Goal: Transaction & Acquisition: Purchase product/service

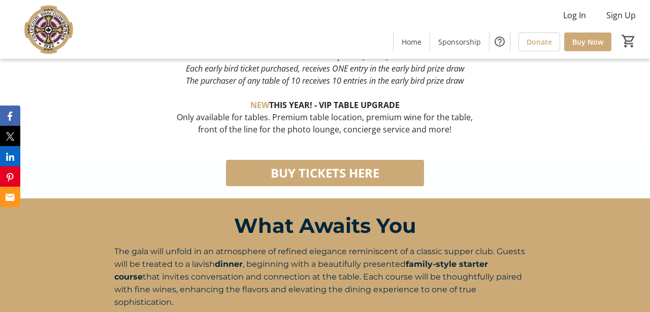
scroll to position [500, 0]
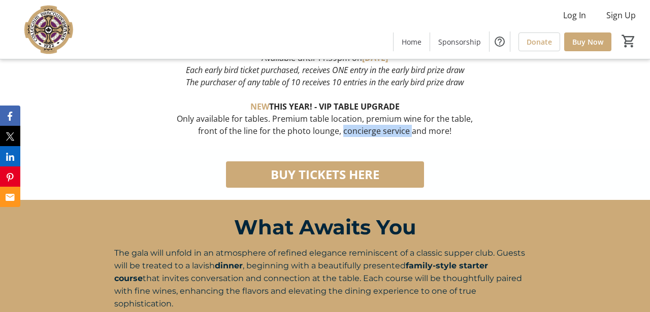
drag, startPoint x: 344, startPoint y: 113, endPoint x: 413, endPoint y: 117, distance: 68.2
click at [413, 125] on p "front of the line for the photo lounge, concierge service and more!" at bounding box center [324, 131] width 421 height 12
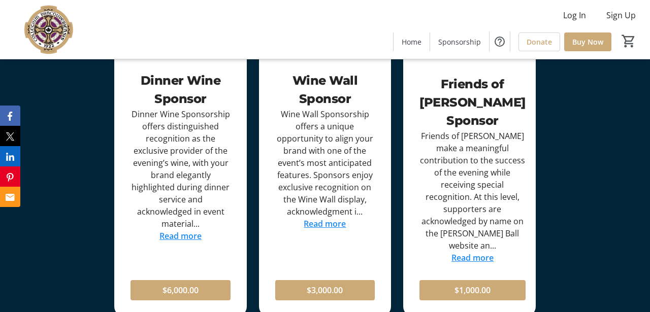
scroll to position [1552, 0]
click at [475, 252] on link "Read more" at bounding box center [473, 257] width 42 height 11
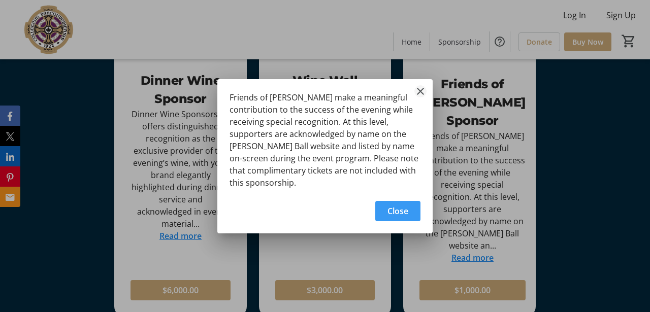
click at [421, 91] on mat-icon "Close" at bounding box center [421, 91] width 12 height 12
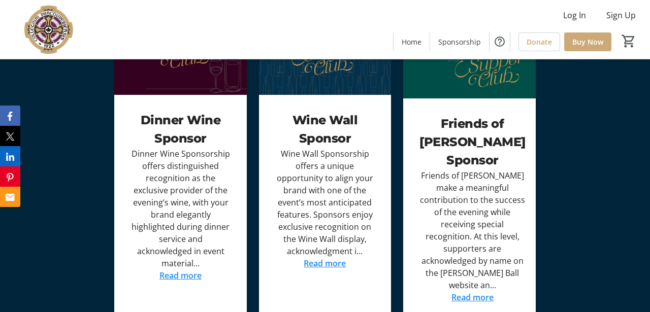
scroll to position [1514, 0]
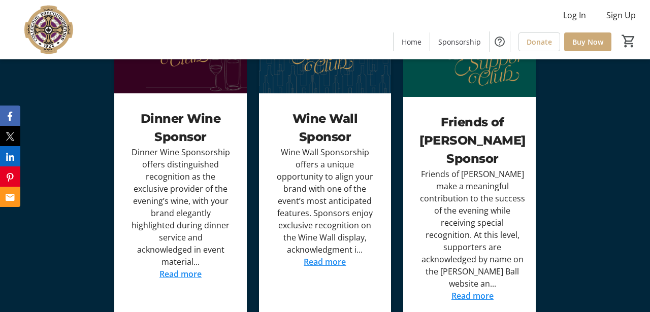
click at [339, 257] on link "Read more" at bounding box center [325, 262] width 42 height 11
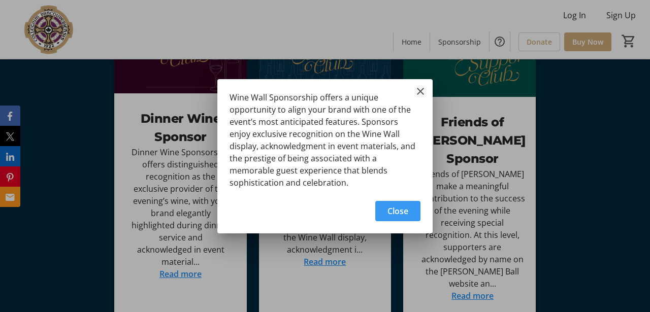
click at [420, 91] on mat-icon "Close" at bounding box center [421, 91] width 12 height 12
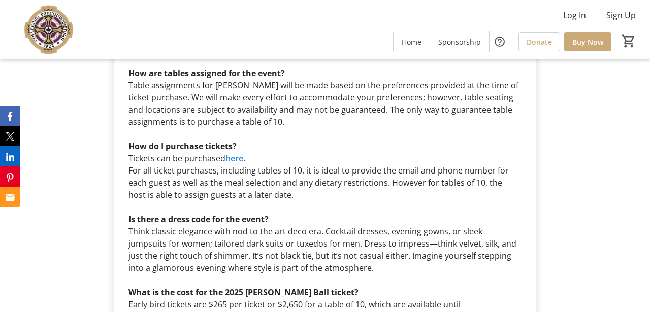
scroll to position [2845, 0]
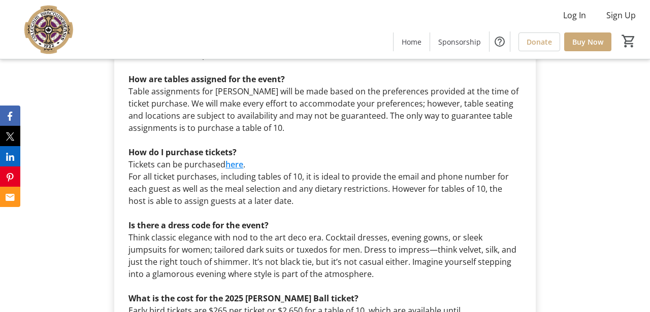
click at [238, 159] on link "here" at bounding box center [235, 164] width 18 height 11
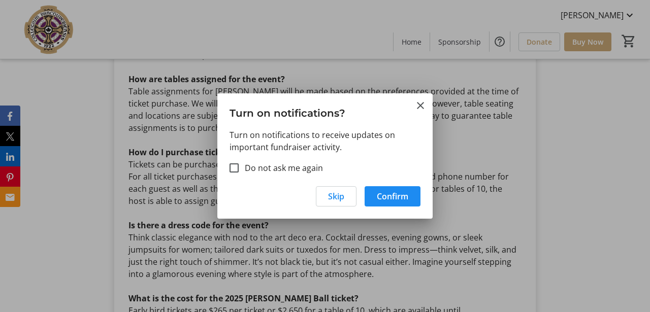
scroll to position [0, 0]
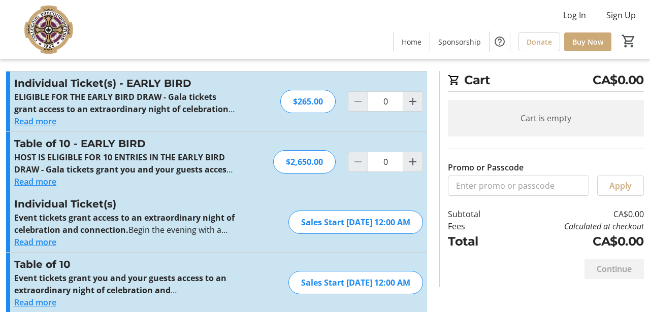
scroll to position [16, 0]
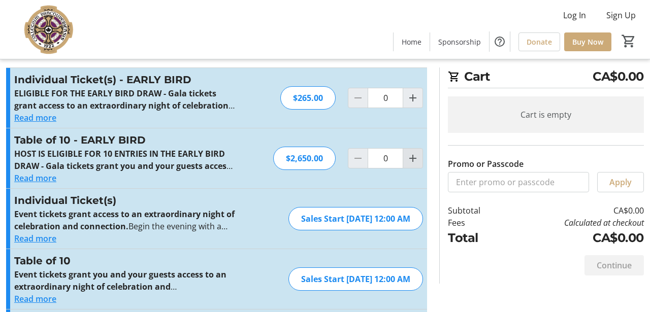
click at [411, 160] on mat-icon "Increment by one" at bounding box center [413, 158] width 12 height 12
type input "1"
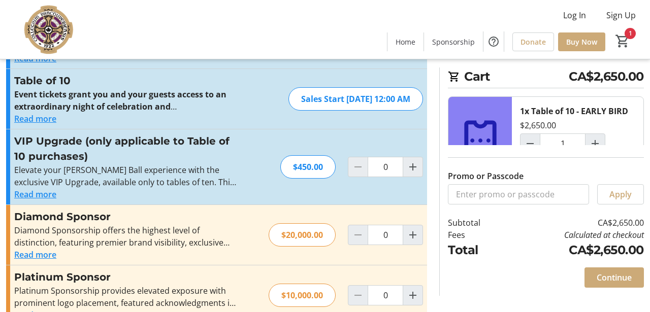
scroll to position [197, 0]
click at [415, 235] on mat-icon "Increment by one" at bounding box center [413, 235] width 12 height 12
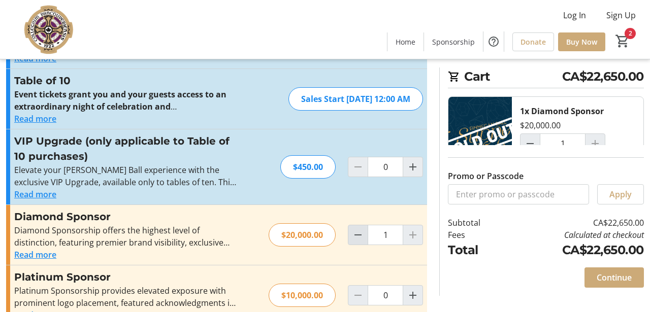
click at [351, 237] on span "Decrement by one" at bounding box center [358, 235] width 19 height 19
type input "0"
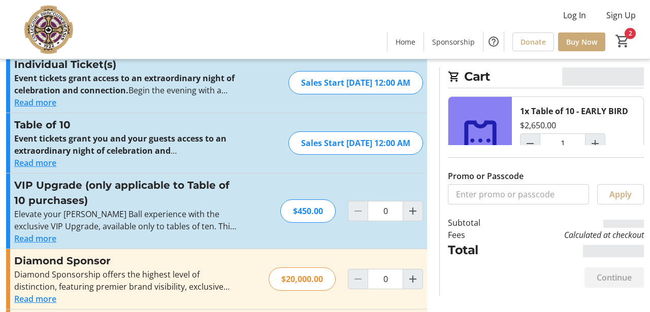
scroll to position [151, 0]
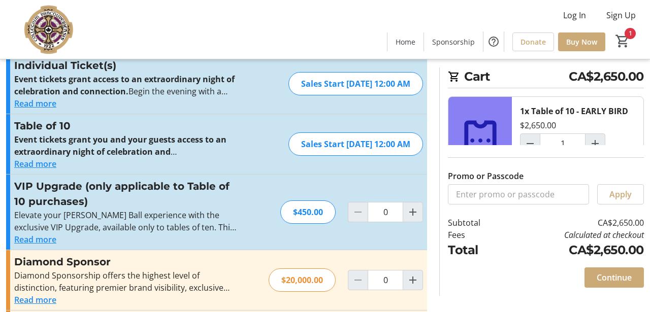
click at [44, 241] on button "Read more" at bounding box center [35, 240] width 42 height 12
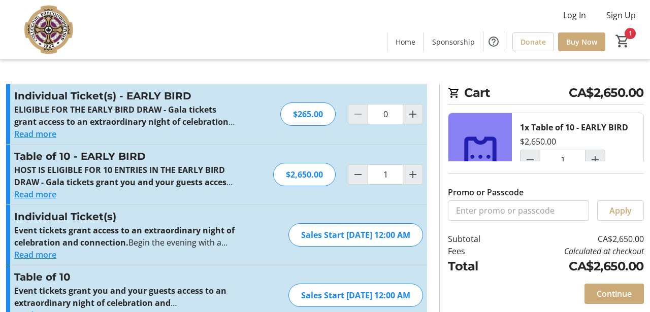
scroll to position [0, 0]
click at [607, 296] on span "Continue" at bounding box center [614, 294] width 35 height 12
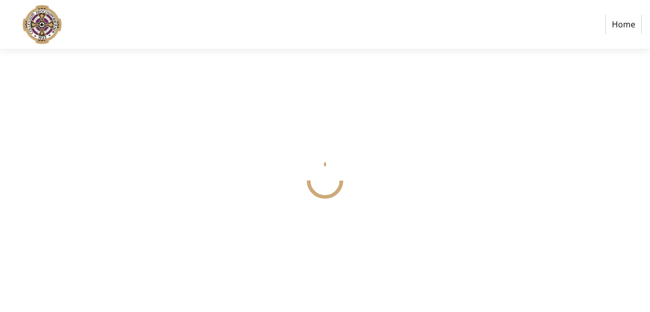
select select
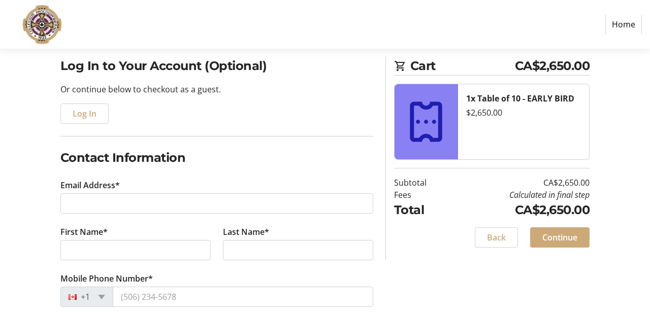
scroll to position [104, 0]
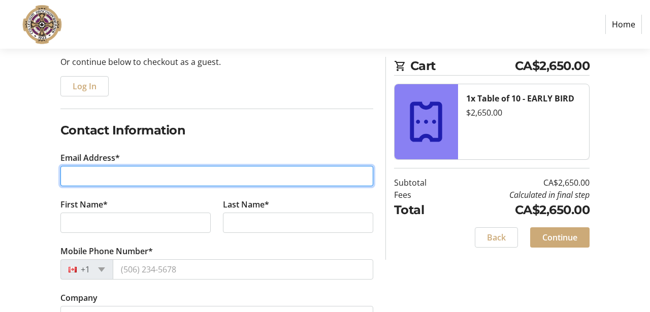
type input "[EMAIL_ADDRESS][DOMAIN_NAME]"
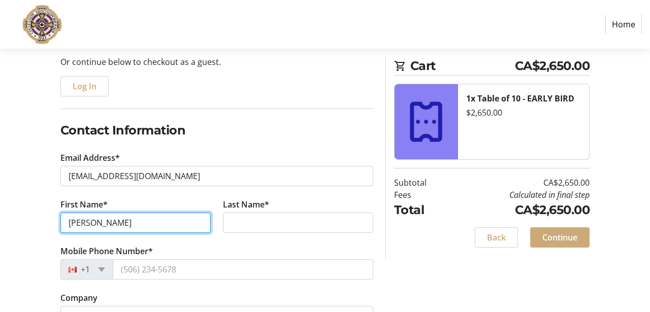
type input "[PERSON_NAME]"
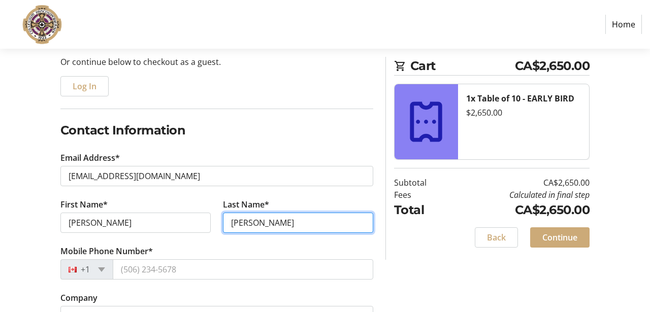
type input "[PERSON_NAME]"
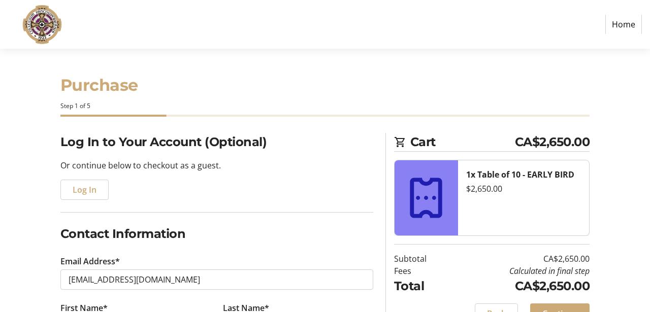
scroll to position [0, 0]
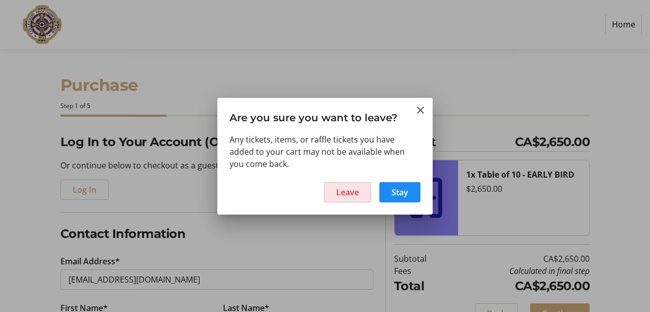
click at [357, 192] on span "Leave" at bounding box center [347, 192] width 23 height 12
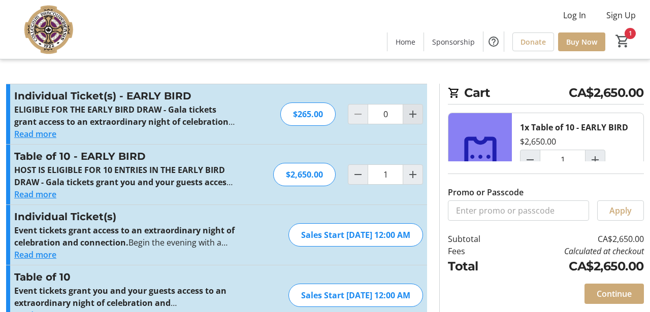
click at [408, 119] on mat-icon "Increment by one" at bounding box center [413, 114] width 12 height 12
type input "2"
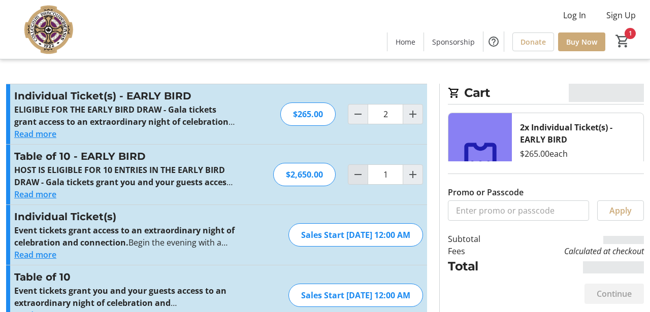
click at [360, 175] on mat-icon "Decrement by one" at bounding box center [358, 175] width 12 height 12
type input "0"
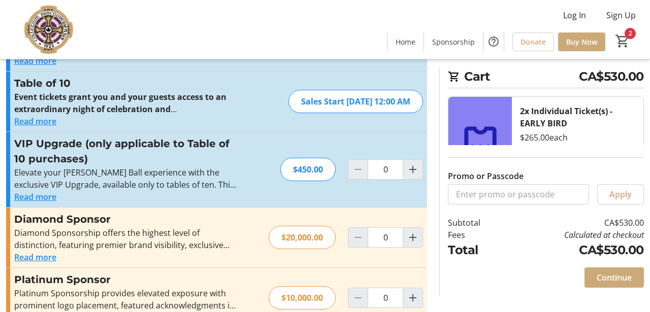
scroll to position [199, 0]
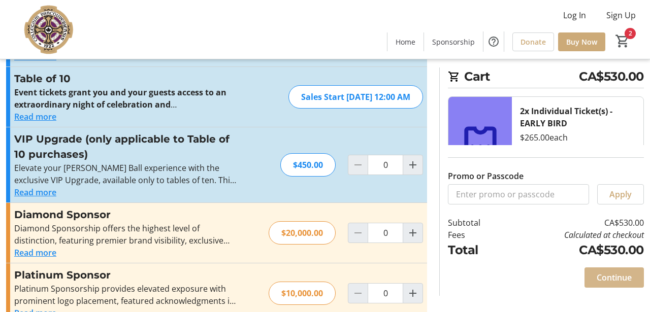
click at [612, 278] on span "Continue" at bounding box center [614, 278] width 35 height 12
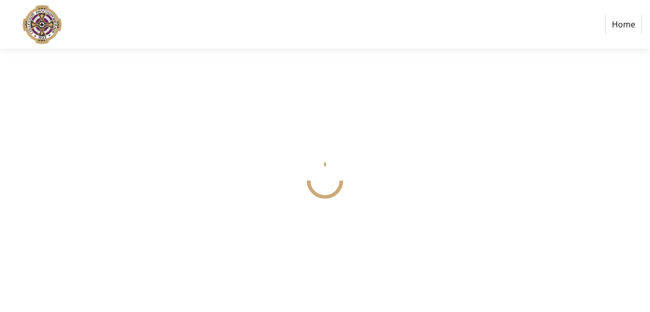
select select
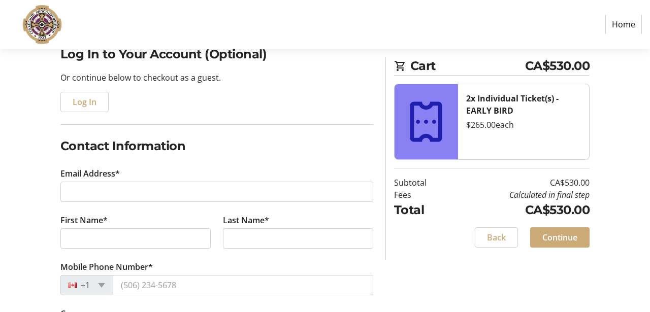
scroll to position [88, 0]
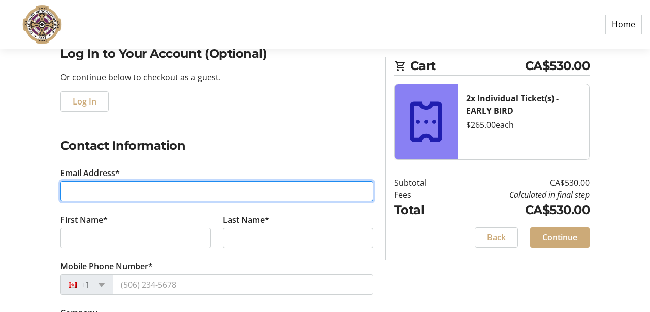
type input "[EMAIL_ADDRESS][DOMAIN_NAME]"
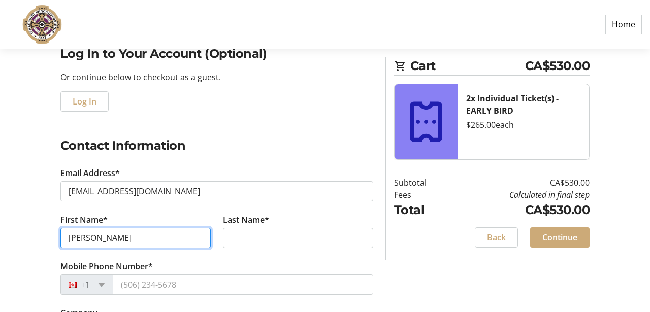
type input "[PERSON_NAME]"
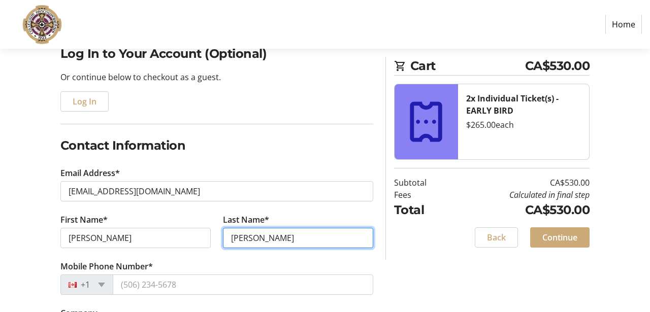
type input "[PERSON_NAME]"
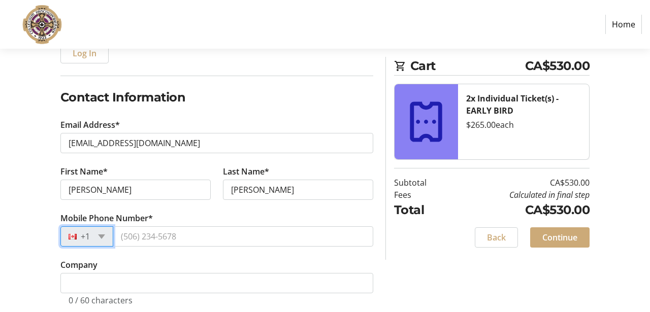
scroll to position [137, 0]
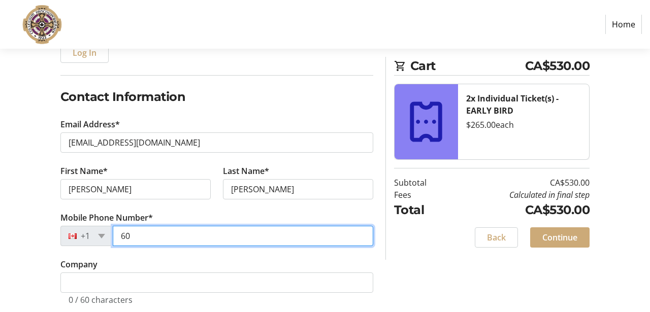
type input "(604)"
type input "[PHONE_NUMBER]"
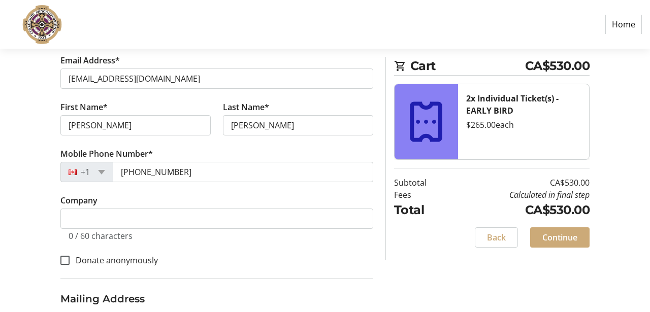
scroll to position [205, 0]
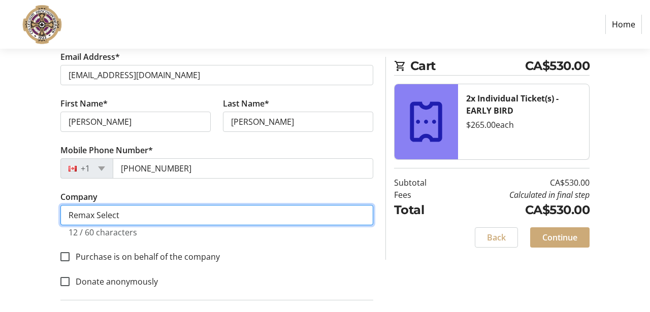
type input "Remax Select"
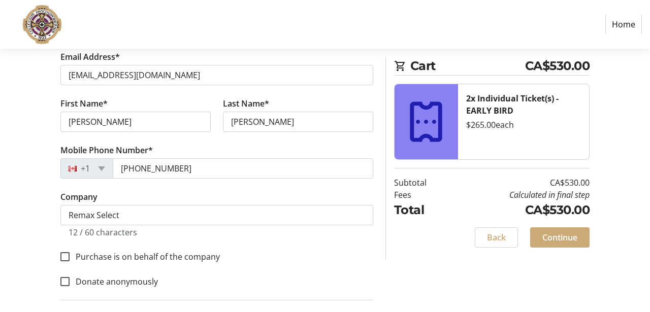
click at [174, 248] on tr-form-field "Company Remax Select 12 / 60 characters" at bounding box center [216, 220] width 313 height 59
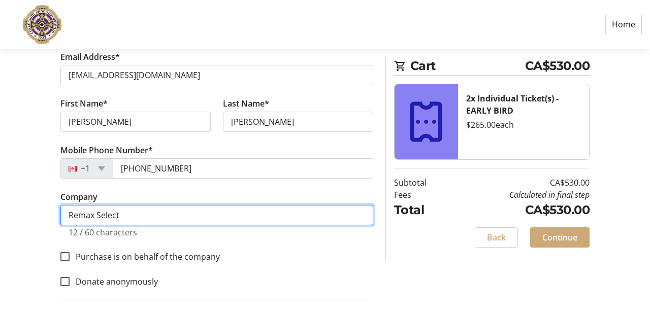
click at [119, 214] on input "Remax Select" at bounding box center [216, 215] width 313 height 20
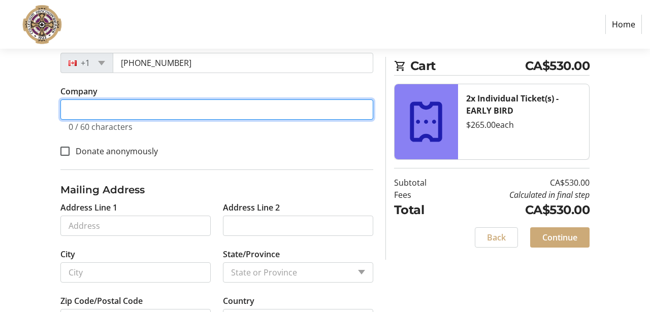
scroll to position [321, 0]
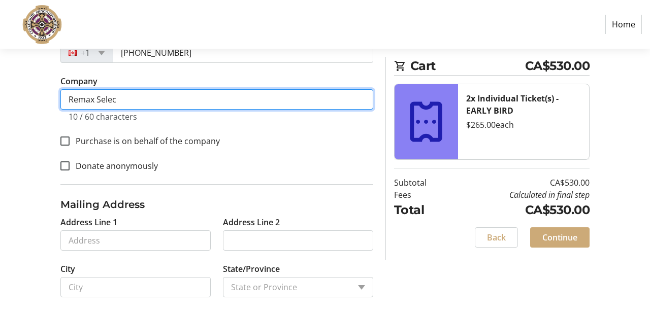
type input "Remax Select"
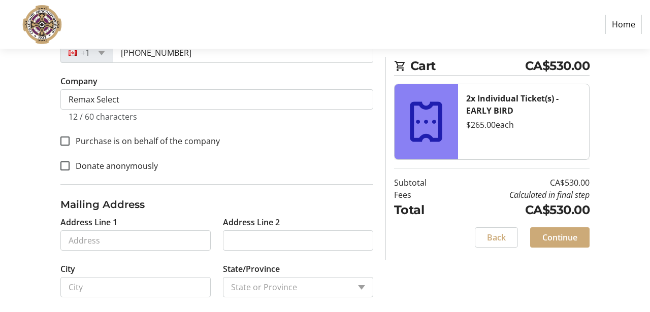
click at [225, 154] on fieldset "Contact Information Email Address* [EMAIL_ADDRESS][DOMAIN_NAME] First Name* [PE…" at bounding box center [216, 44] width 313 height 280
click at [64, 140] on input "Purchase is on behalf of the company" at bounding box center [64, 141] width 9 height 9
checkbox input "true"
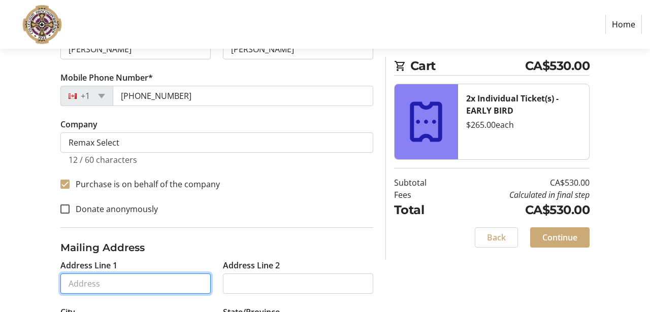
scroll to position [277, 0]
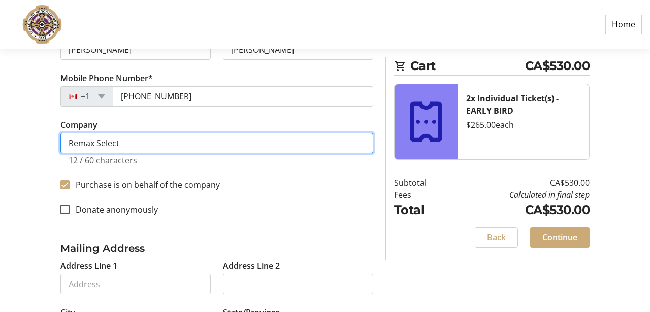
click at [71, 143] on input "Remax Select" at bounding box center [216, 143] width 313 height 20
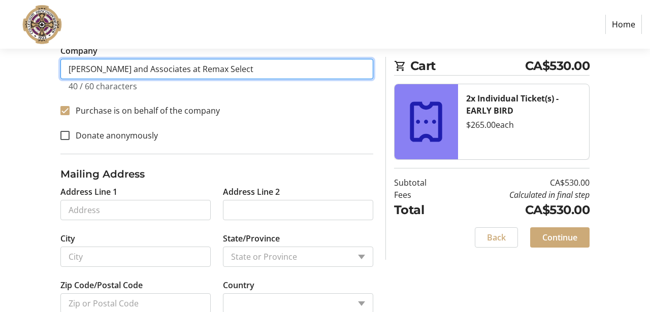
scroll to position [353, 0]
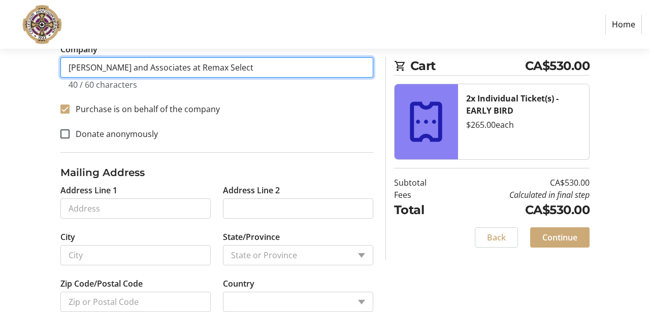
type input "[PERSON_NAME] and Associates at Remax Select"
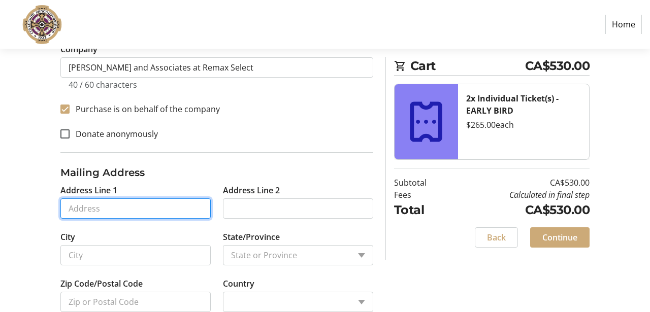
click at [125, 211] on input "Address Line 1" at bounding box center [135, 209] width 150 height 20
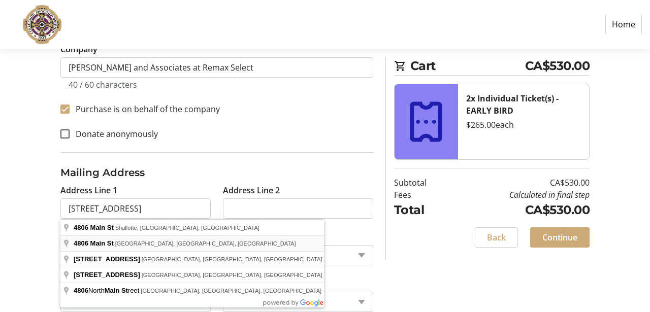
type input "[STREET_ADDRESS]"
type input "[GEOGRAPHIC_DATA]"
select select
type input "V5V 3R8"
select select "CA"
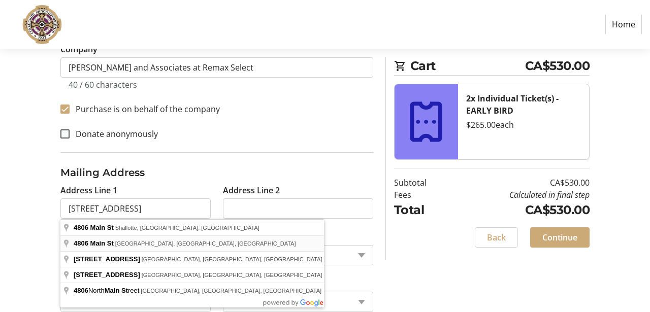
select select "BC"
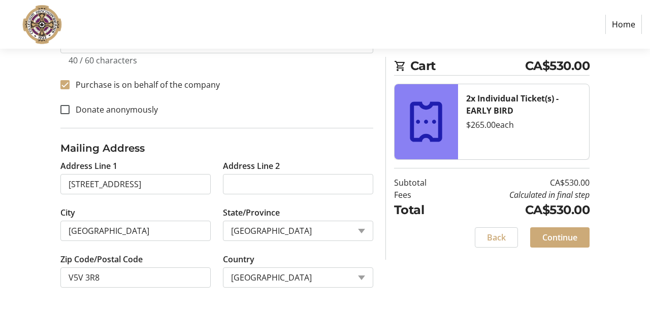
scroll to position [377, 0]
click at [560, 242] on span "Continue" at bounding box center [560, 238] width 35 height 12
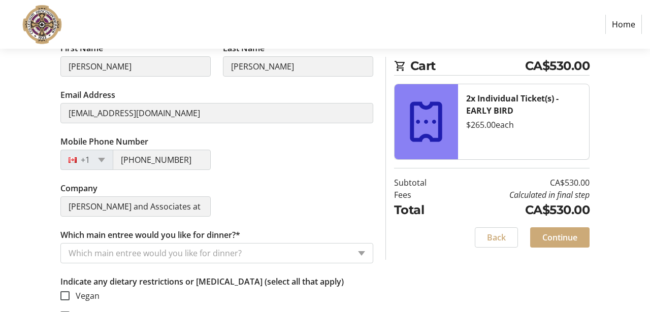
scroll to position [249, 0]
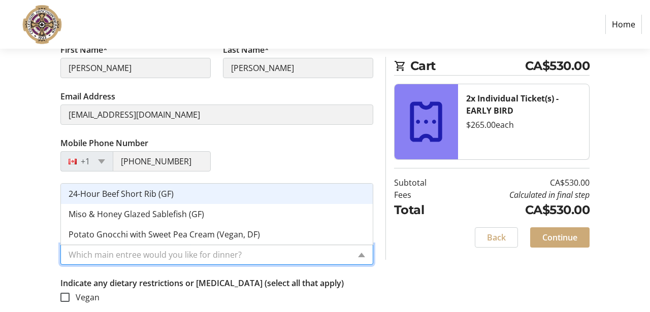
click at [129, 258] on input "Which main entree would you like for dinner?*" at bounding box center [209, 255] width 281 height 12
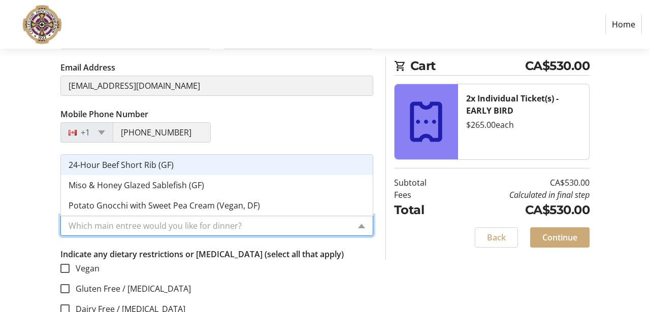
scroll to position [278, 0]
click at [133, 168] on span "24-Hour Beef Short Rib (GF)" at bounding box center [121, 165] width 105 height 11
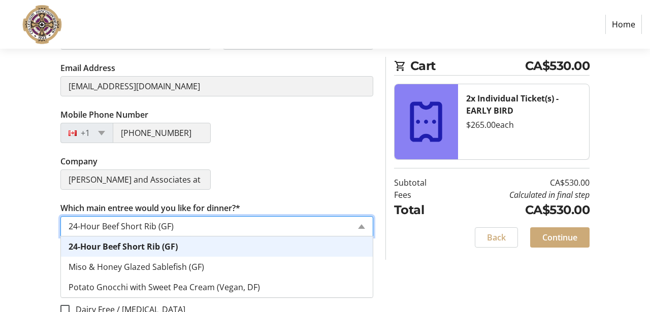
click at [116, 228] on input "Which main entree would you like for dinner?*" at bounding box center [209, 226] width 281 height 12
click at [263, 185] on div "Company [PERSON_NAME] and Associates at Remax Select" at bounding box center [216, 178] width 325 height 47
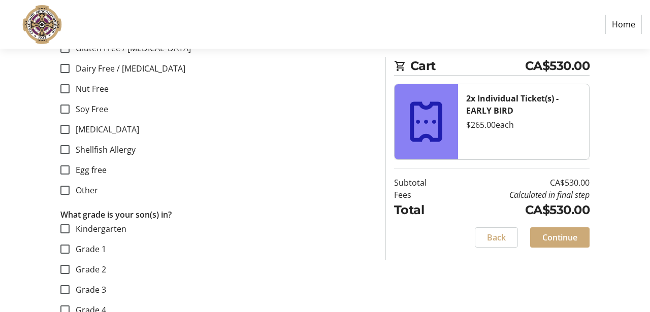
scroll to position [525, 0]
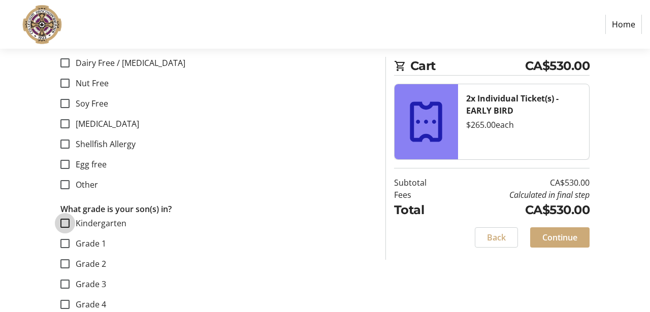
click at [64, 226] on input "Kindergarten" at bounding box center [64, 223] width 9 height 9
checkbox input "true"
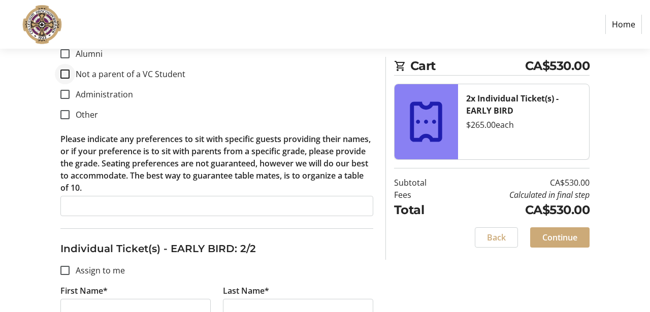
scroll to position [959, 0]
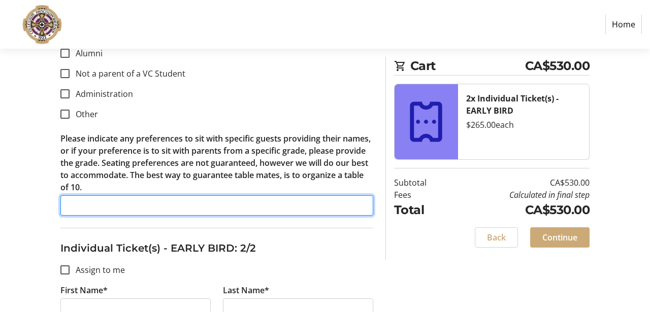
click at [106, 207] on input "Please indicate any preferences to sit with specific guests providing their nam…" at bounding box center [216, 206] width 313 height 20
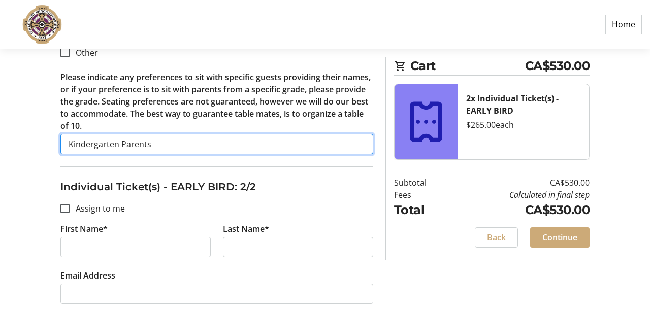
scroll to position [1027, 0]
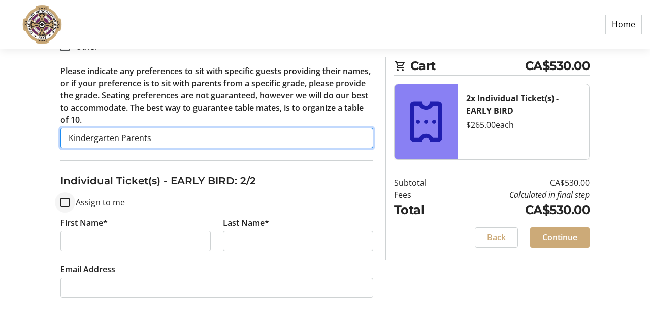
type input "Kindergarten Parents"
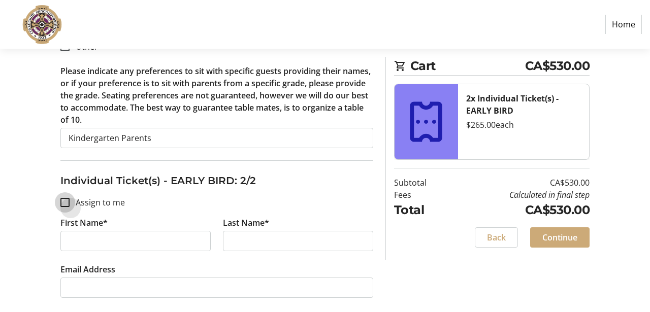
click at [64, 203] on input "Assign to me" at bounding box center [64, 202] width 9 height 9
checkbox input "true"
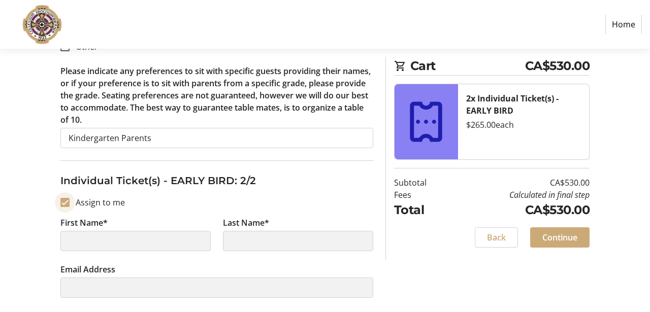
type input "[PERSON_NAME]"
type input "[EMAIL_ADDRESS][DOMAIN_NAME]"
type input "[PHONE_NUMBER]"
type input "[PERSON_NAME] and Associates at Remax Select"
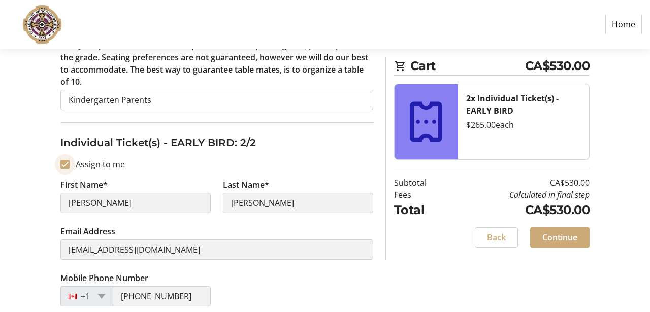
scroll to position [1067, 0]
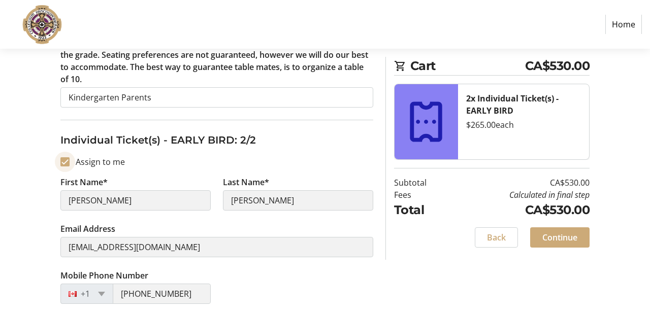
click at [64, 161] on input "Assign to me" at bounding box center [64, 161] width 9 height 9
checkbox input "false"
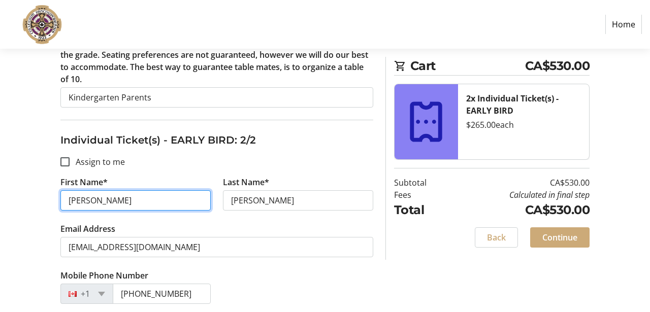
click at [95, 202] on input "[PERSON_NAME]" at bounding box center [135, 201] width 150 height 20
type input "Ste"
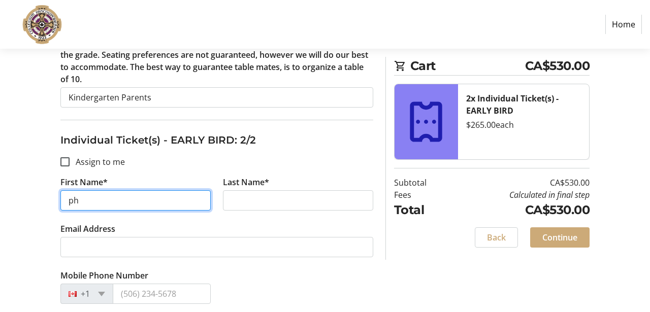
type input "p"
type input "[PERSON_NAME]"
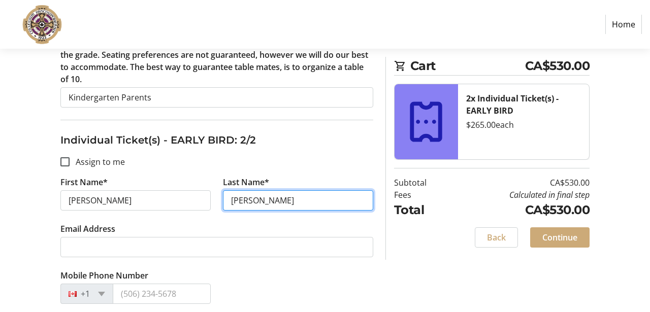
type input "[PERSON_NAME]"
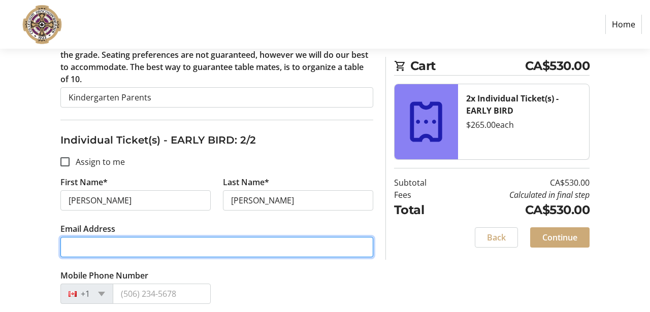
type input "a"
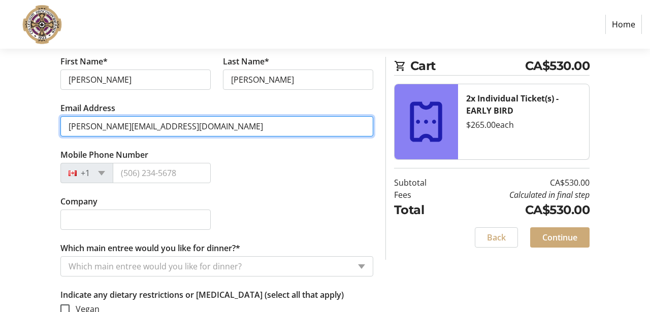
scroll to position [1191, 0]
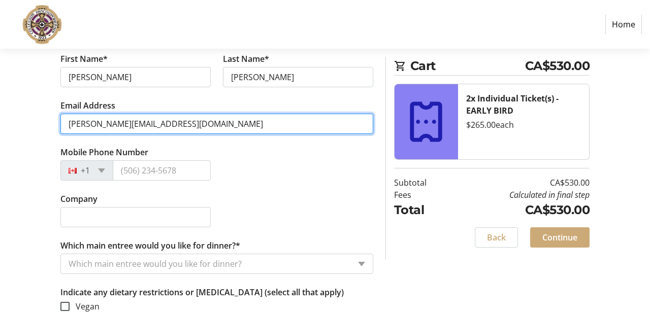
type input "[PERSON_NAME][EMAIL_ADDRESS][DOMAIN_NAME]"
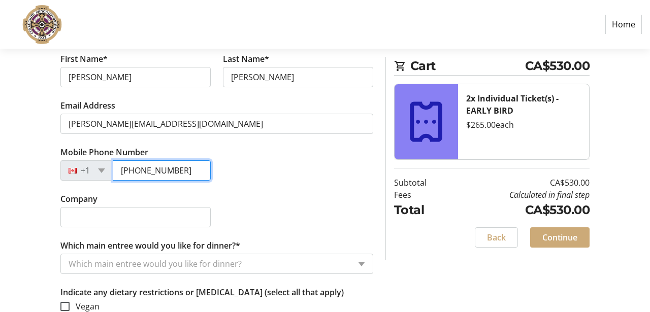
type input "[PHONE_NUMBER]"
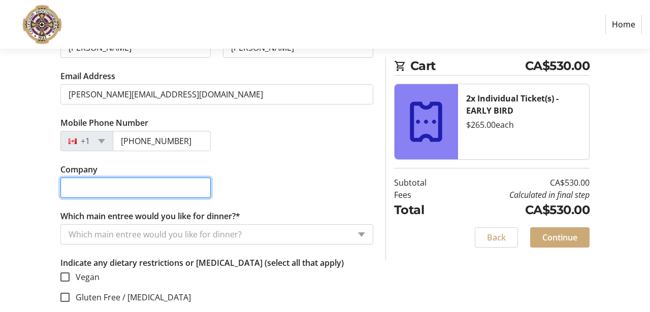
scroll to position [1219, 0]
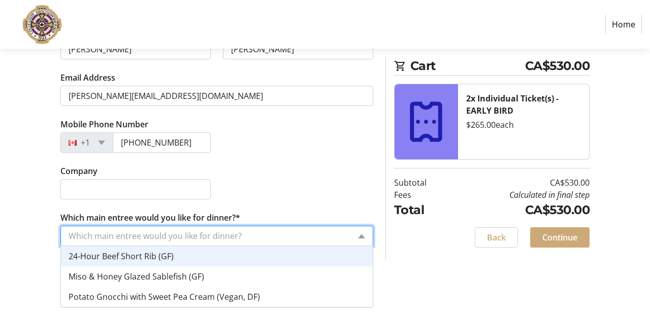
click at [126, 239] on input "Which main entree would you like for dinner?*" at bounding box center [209, 236] width 281 height 12
click at [233, 210] on div "Company" at bounding box center [216, 188] width 325 height 47
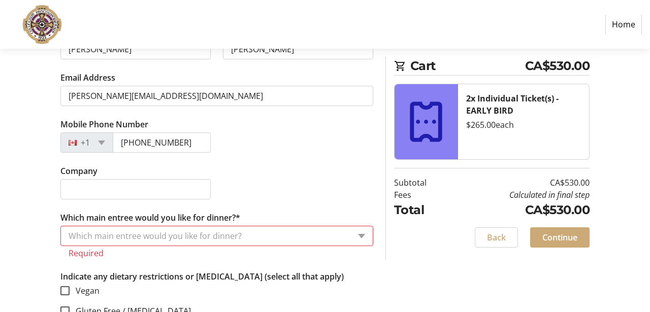
click at [219, 232] on input "Which main entree would you like for dinner?*" at bounding box center [209, 236] width 281 height 12
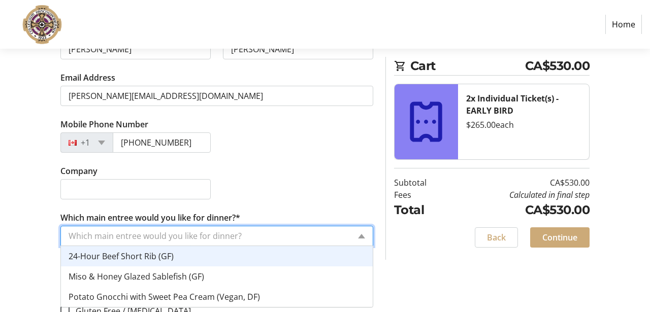
click at [199, 257] on div "24-Hour Beef Short Rib (GF)" at bounding box center [217, 256] width 312 height 20
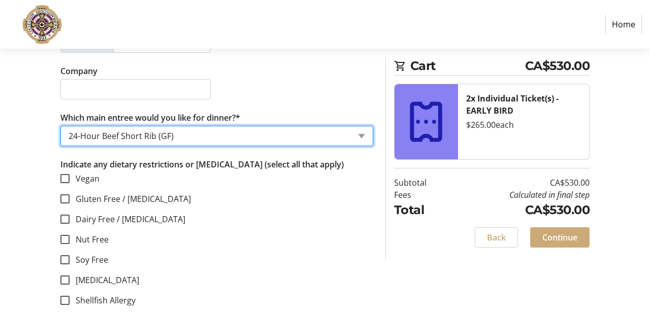
scroll to position [1318, 0]
click at [65, 203] on input "Gluten Free / [MEDICAL_DATA]" at bounding box center [64, 199] width 9 height 9
checkbox input "true"
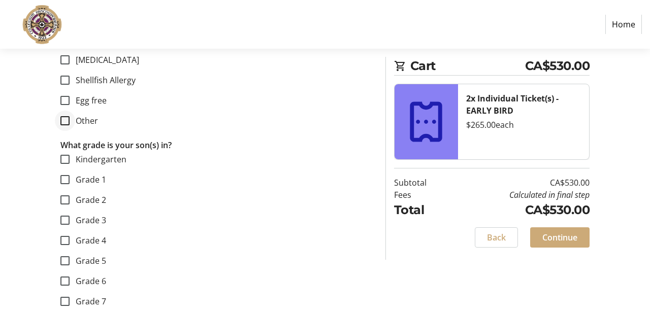
scroll to position [1540, 0]
click at [64, 158] on input "Kindergarten" at bounding box center [64, 158] width 9 height 9
checkbox input "true"
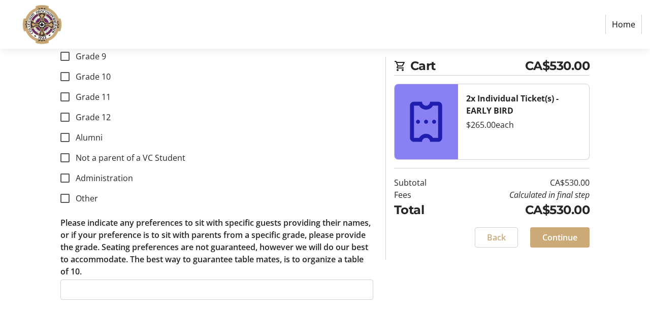
scroll to position [1825, 0]
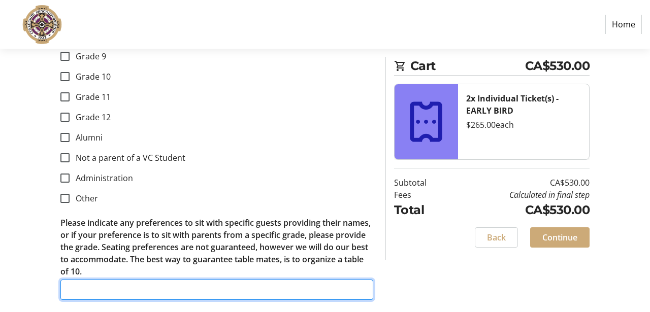
click at [141, 289] on input "Please indicate any preferences to sit with specific guests providing their nam…" at bounding box center [216, 290] width 313 height 20
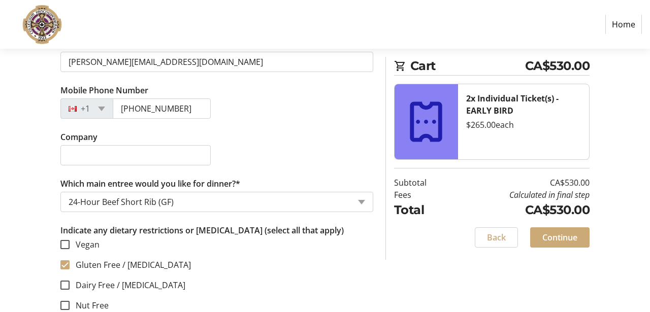
scroll to position [1256, 0]
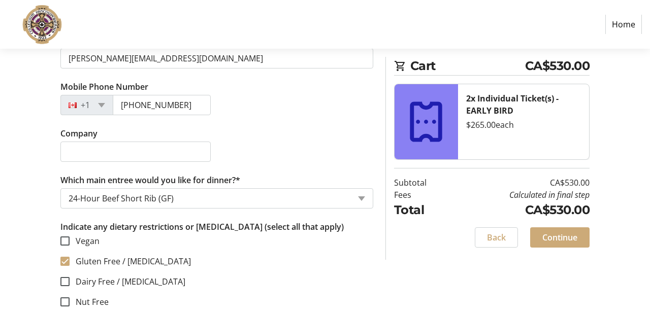
type input "Kindergarten Parents"
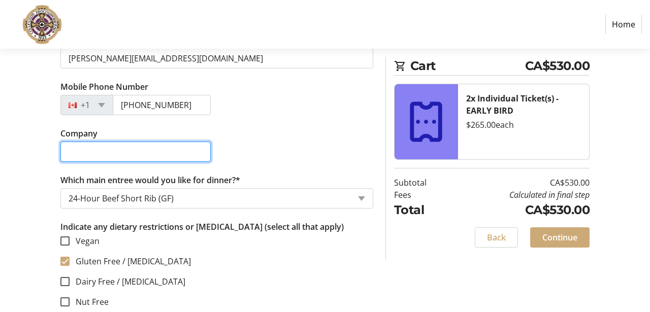
click at [160, 153] on input "Company" at bounding box center [135, 152] width 150 height 20
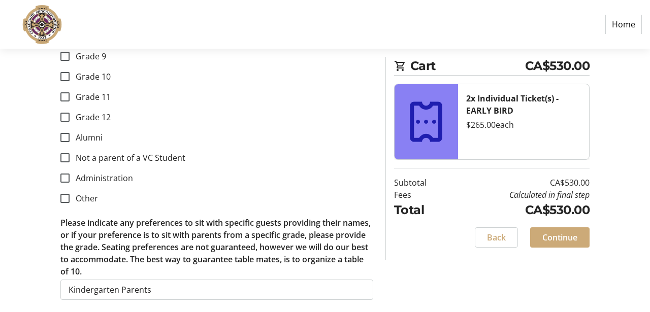
scroll to position [1825, 0]
type input "[PERSON_NAME] and Associates at Remax Select"
click at [556, 235] on span "Continue" at bounding box center [560, 238] width 35 height 12
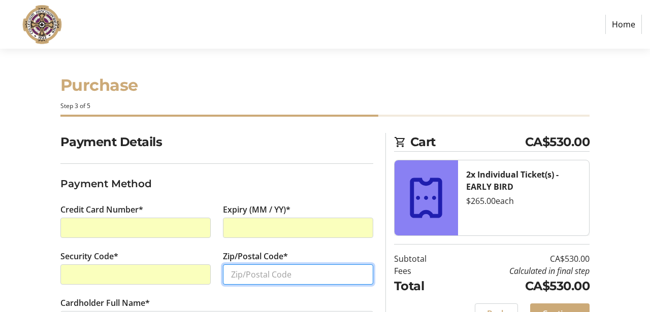
type input "V"
type input "V5V 3R8"
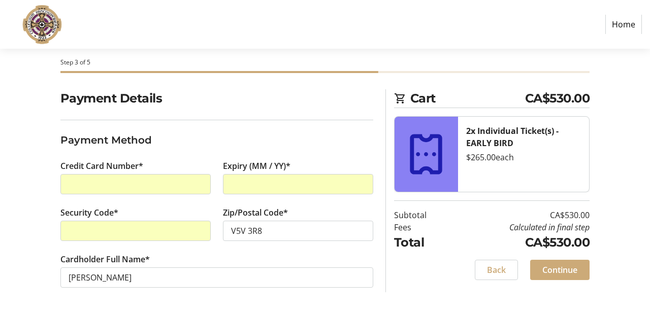
scroll to position [44, 0]
click at [558, 269] on span "Continue" at bounding box center [560, 270] width 35 height 12
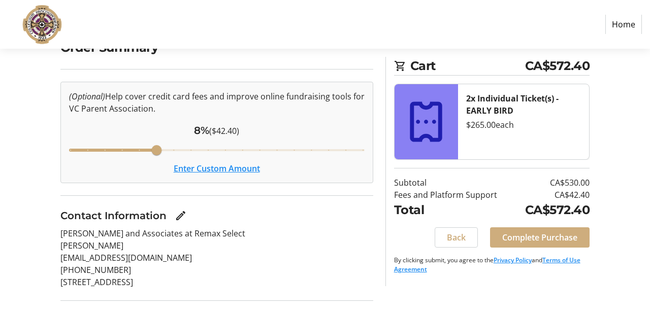
scroll to position [94, 0]
drag, startPoint x: 157, startPoint y: 150, endPoint x: 0, endPoint y: 146, distance: 157.5
click at [0, 146] on div "Order Summary (Optional) Help cover credit card fees and improve online fundrai…" at bounding box center [325, 218] width 650 height 359
drag, startPoint x: 72, startPoint y: 150, endPoint x: 45, endPoint y: 150, distance: 26.4
click at [44, 150] on div "Order Summary (Optional) Help cover credit card fees and improve online fundrai…" at bounding box center [325, 218] width 650 height 359
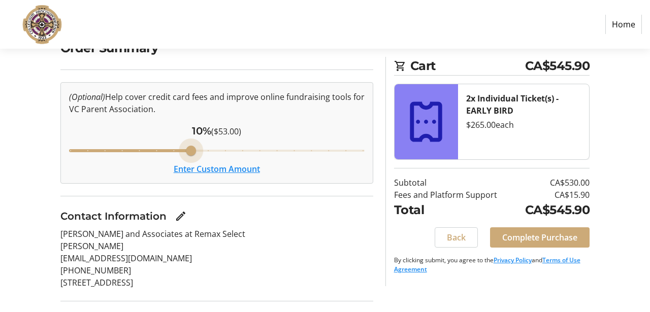
type input "3"
drag, startPoint x: 69, startPoint y: 150, endPoint x: 0, endPoint y: 148, distance: 69.1
click at [0, 148] on div "Order Summary (Optional) Help cover credit card fees and improve online fundrai…" at bounding box center [325, 218] width 650 height 359
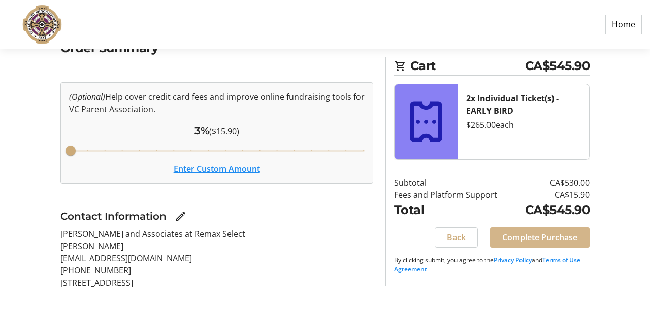
click at [516, 242] on span "Complete Purchase" at bounding box center [539, 238] width 75 height 12
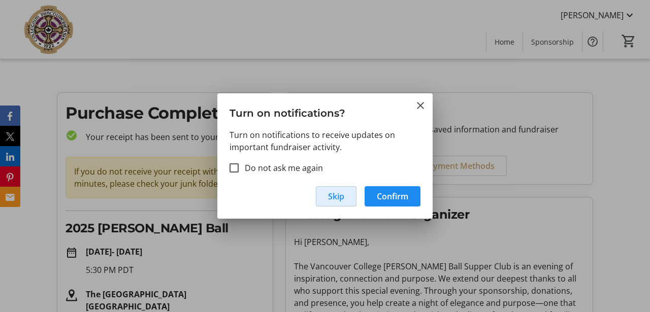
click at [326, 191] on span "button" at bounding box center [336, 196] width 40 height 24
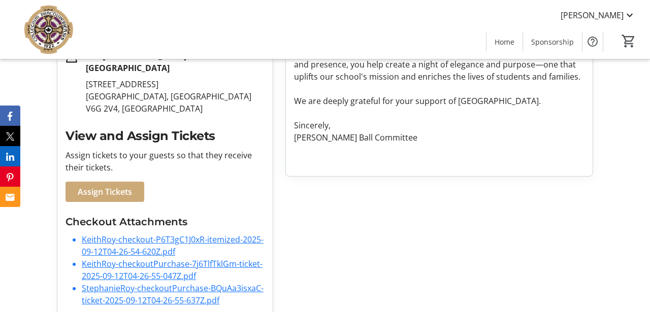
scroll to position [238, 0]
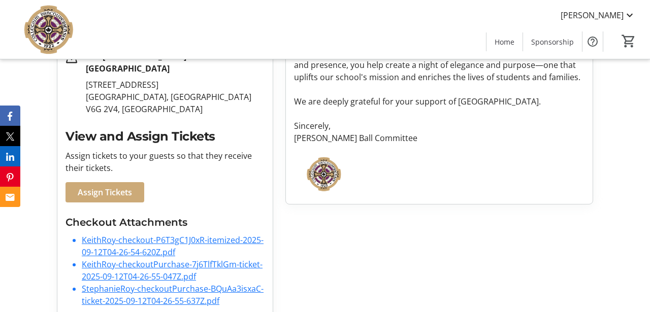
click at [156, 235] on link "KeithRoy-checkout-P6T3gC1J0xR-itemized-2025-09-12T04-26-54-620Z.pdf" at bounding box center [173, 246] width 182 height 23
click at [191, 235] on link "KeithRoy-checkout-P6T3gC1J0xR-itemized-2025-09-12T04-26-54-620Z.pdf" at bounding box center [173, 246] width 182 height 23
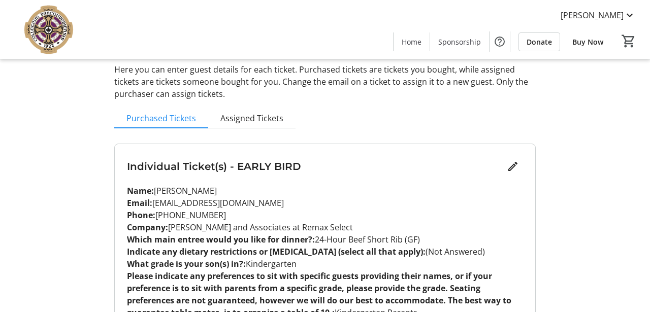
scroll to position [56, 0]
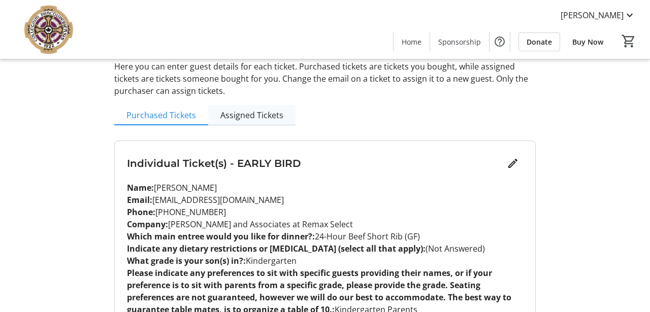
click at [265, 114] on span "Assigned Tickets" at bounding box center [251, 115] width 63 height 8
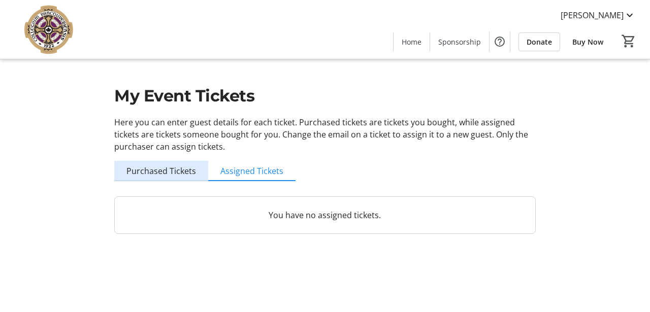
click at [165, 170] on span "Purchased Tickets" at bounding box center [161, 171] width 70 height 8
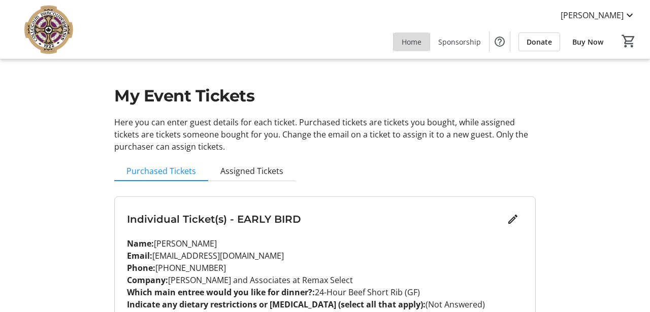
click at [418, 42] on span "Home" at bounding box center [412, 42] width 20 height 11
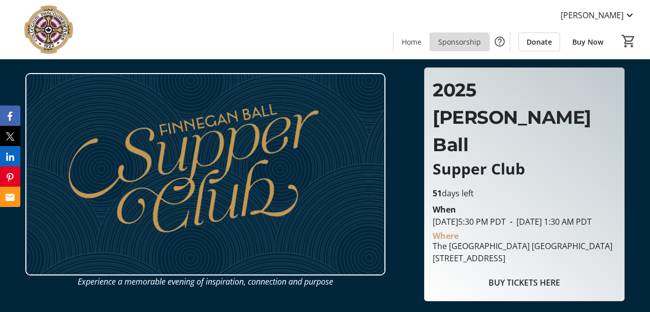
click at [456, 43] on span "Sponsorship" at bounding box center [459, 42] width 43 height 11
